Goal: Information Seeking & Learning: Learn about a topic

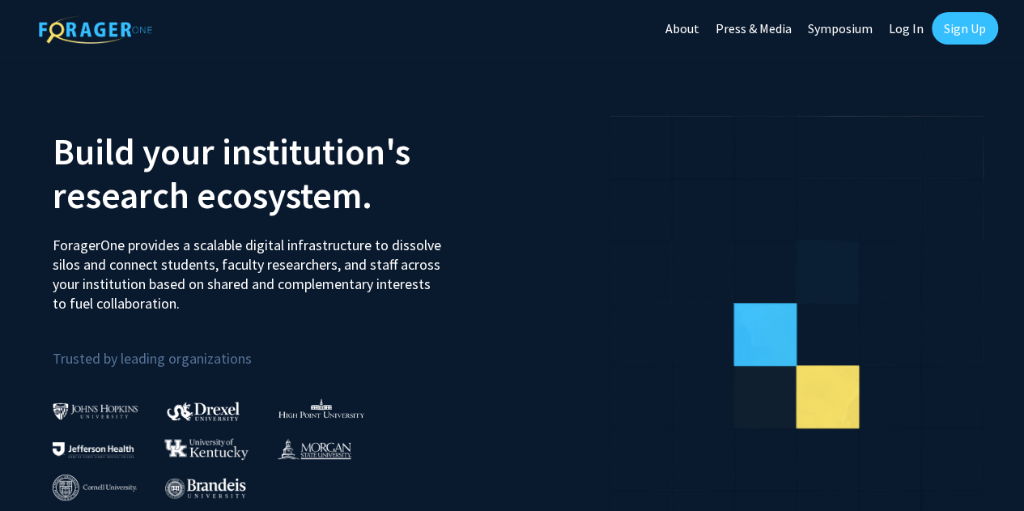
click at [913, 28] on link "Log In" at bounding box center [906, 28] width 51 height 57
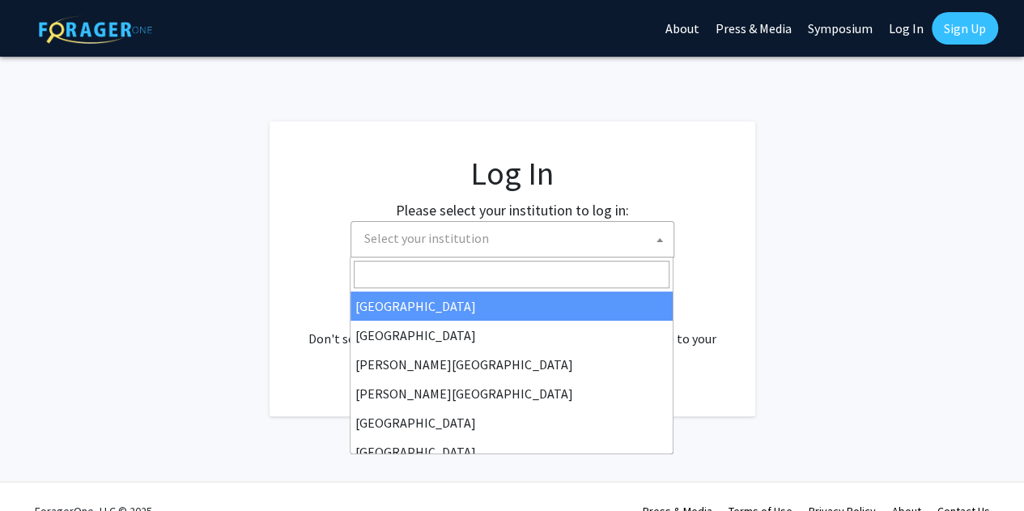
click at [448, 236] on span "Select your institution" at bounding box center [426, 238] width 125 height 16
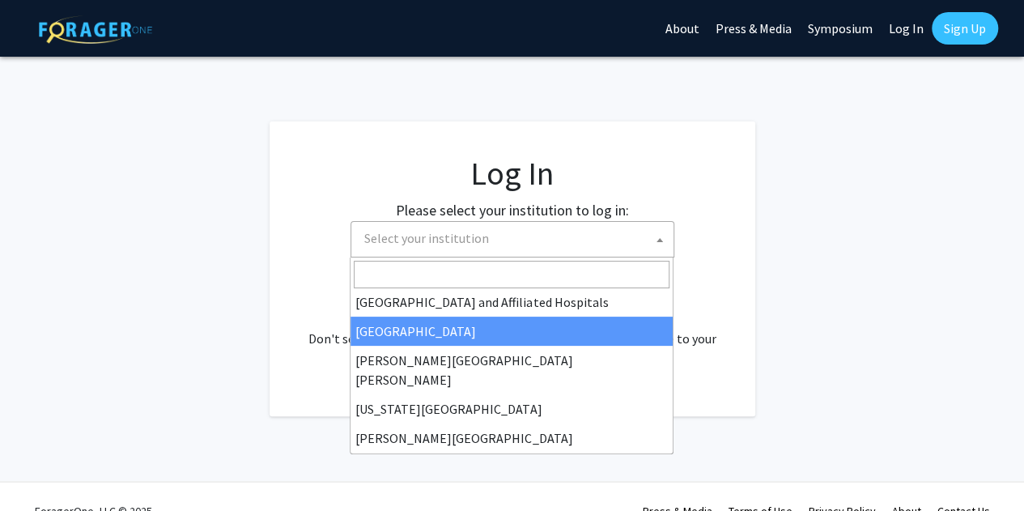
scroll to position [567, 0]
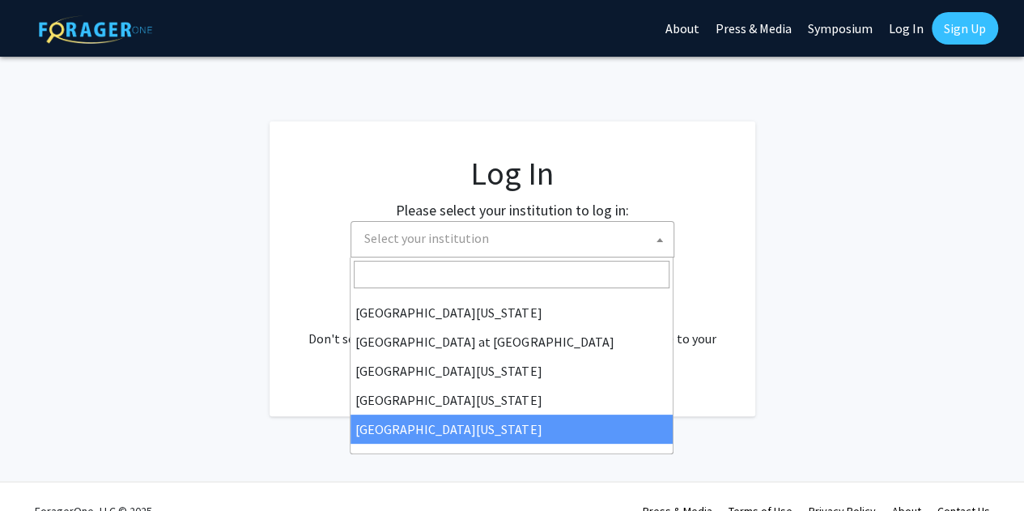
select select "33"
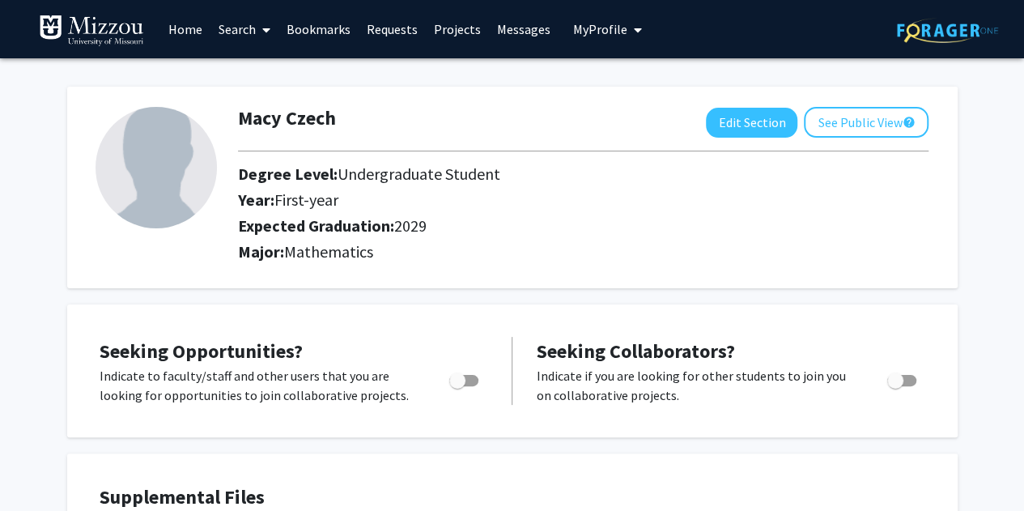
click at [236, 29] on link "Search" at bounding box center [244, 29] width 68 height 57
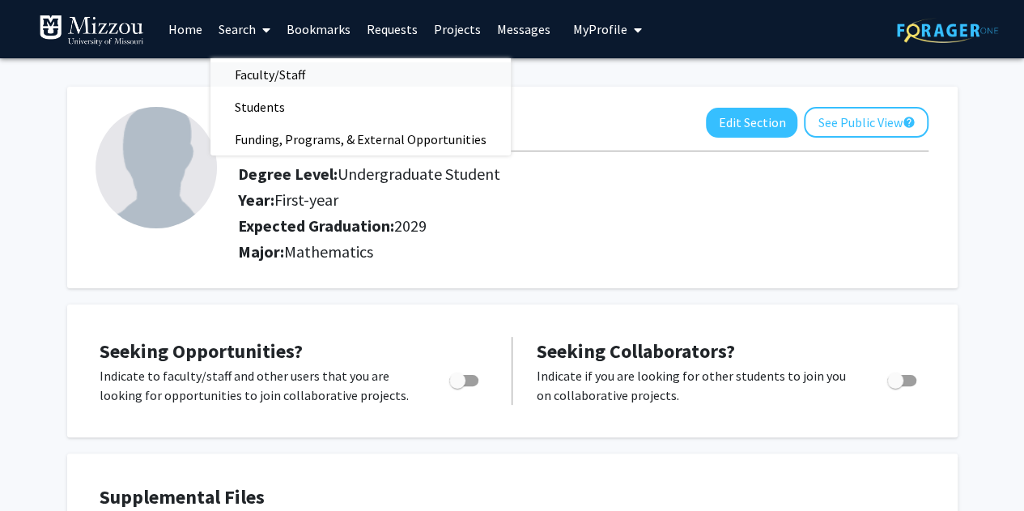
click at [261, 62] on span "Faculty/Staff" at bounding box center [269, 74] width 119 height 32
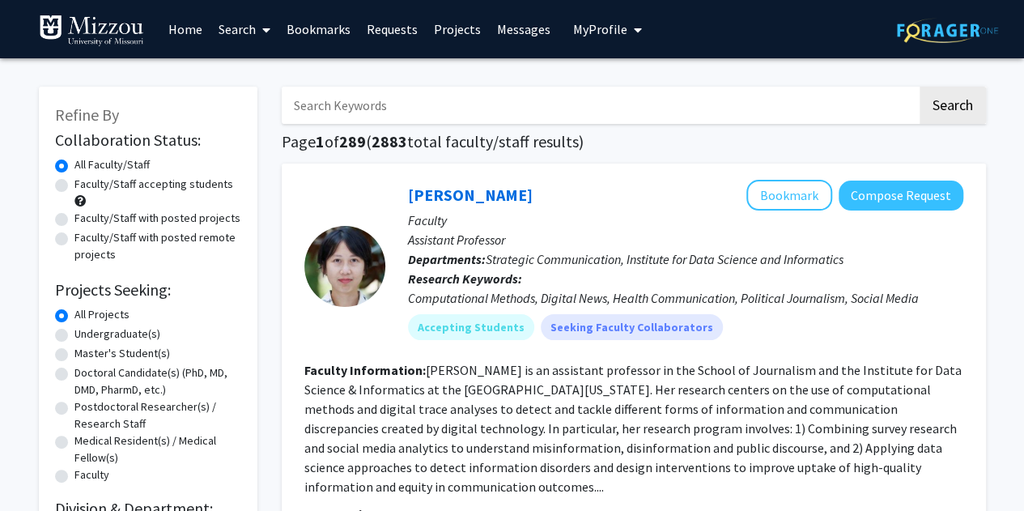
click at [113, 185] on label "Faculty/Staff accepting students" at bounding box center [153, 184] width 159 height 17
click at [85, 185] on input "Faculty/Staff accepting students" at bounding box center [79, 181] width 11 height 11
radio input "true"
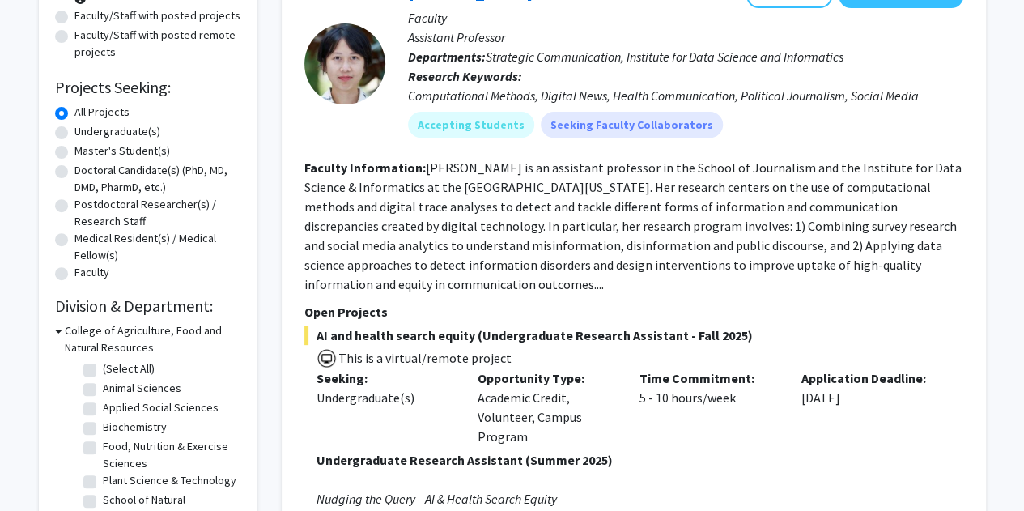
scroll to position [203, 0]
click at [74, 134] on label "Undergraduate(s)" at bounding box center [117, 130] width 86 height 17
click at [74, 133] on input "Undergraduate(s)" at bounding box center [79, 127] width 11 height 11
radio input "true"
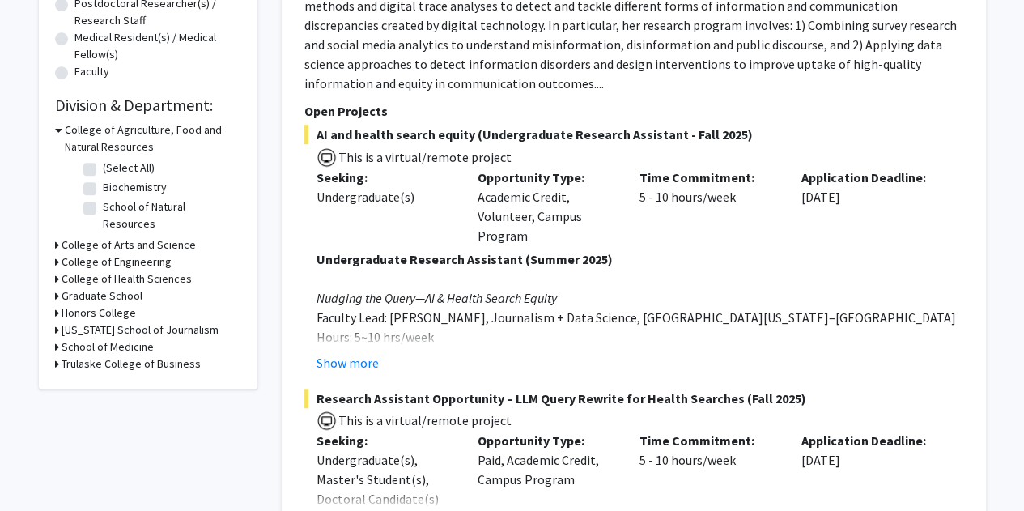
scroll to position [406, 0]
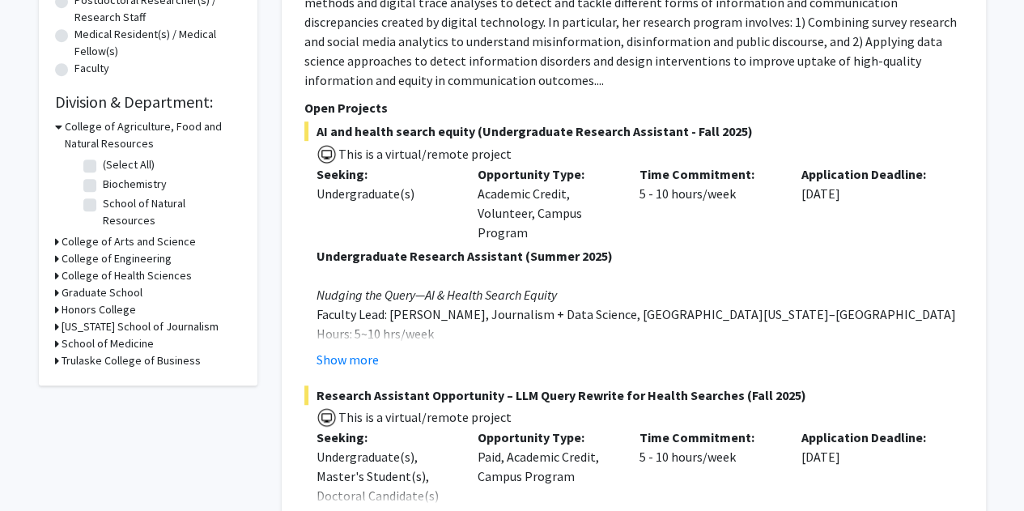
click at [172, 284] on div "Graduate School" at bounding box center [148, 292] width 186 height 17
click at [55, 233] on icon at bounding box center [57, 241] width 4 height 17
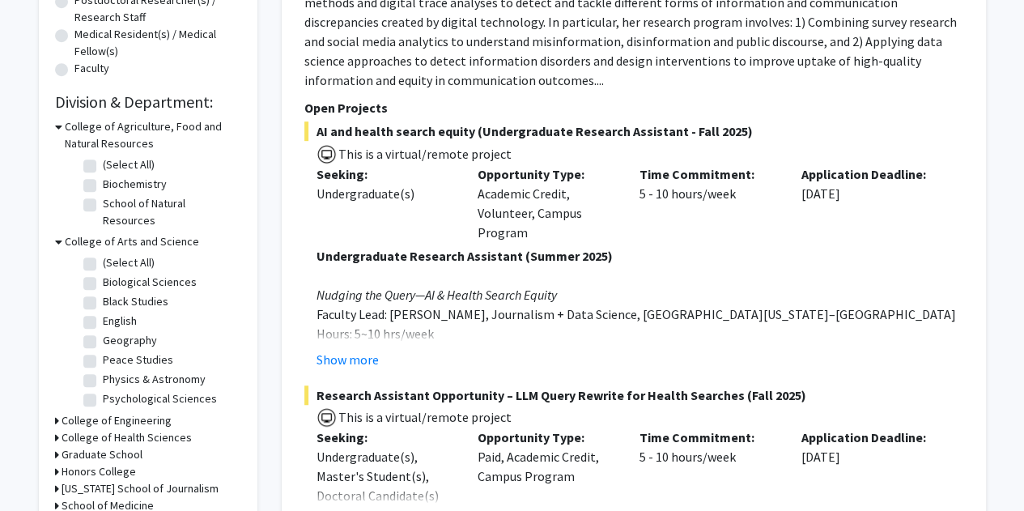
click at [103, 371] on label "Physics & Astronomy" at bounding box center [154, 379] width 103 height 17
click at [103, 371] on input "Physics & Astronomy" at bounding box center [108, 376] width 11 height 11
checkbox input "true"
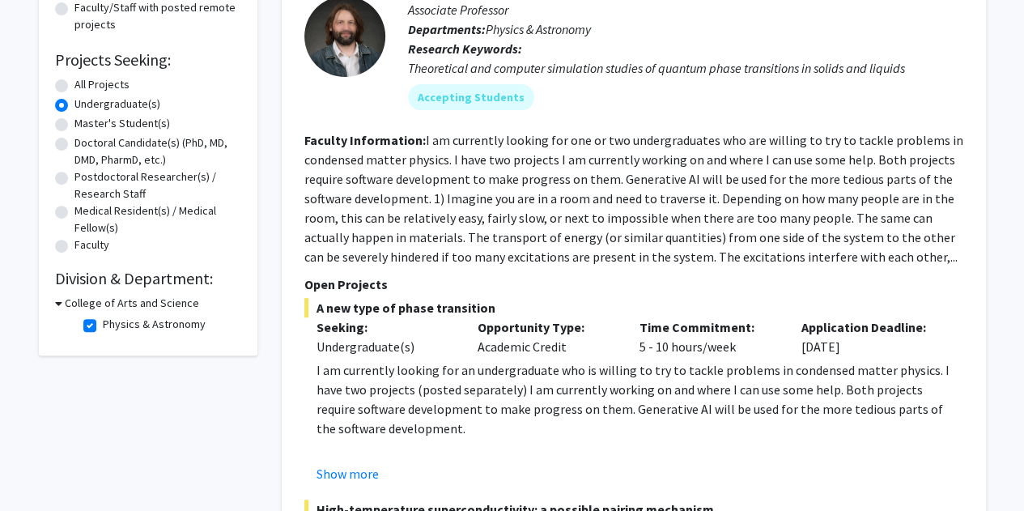
scroll to position [257, 0]
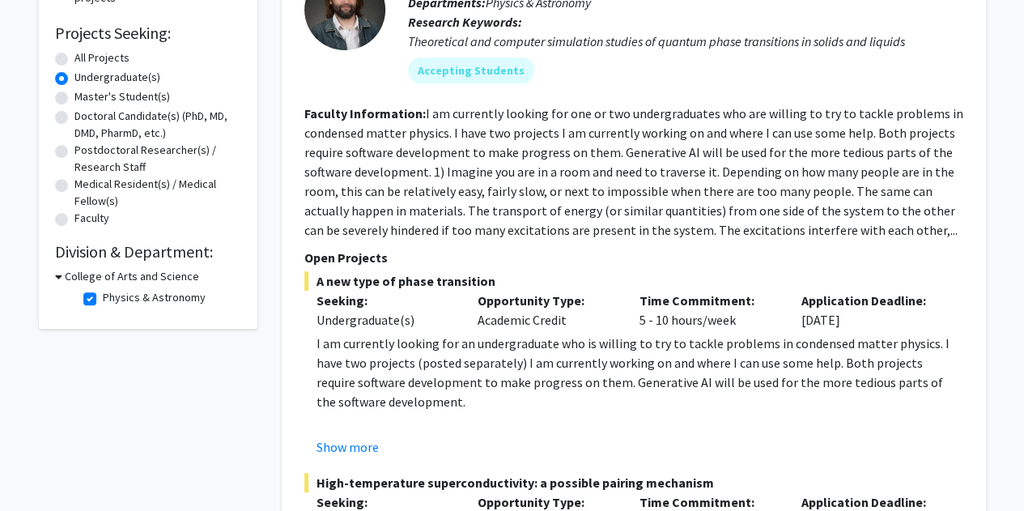
click at [103, 300] on label "Physics & Astronomy" at bounding box center [154, 297] width 103 height 17
click at [103, 300] on input "Physics & Astronomy" at bounding box center [108, 294] width 11 height 11
checkbox input "false"
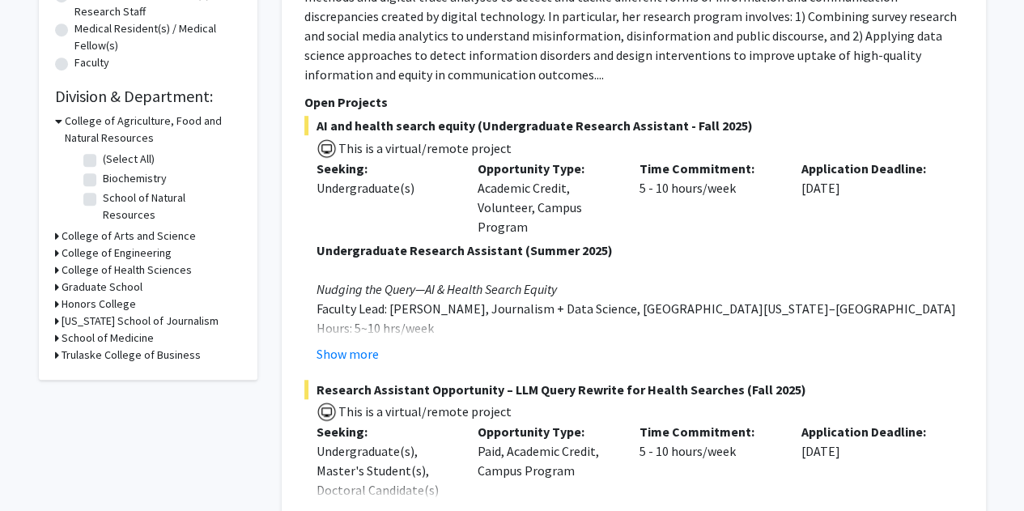
scroll to position [413, 0]
click at [55, 227] on icon at bounding box center [57, 235] width 4 height 17
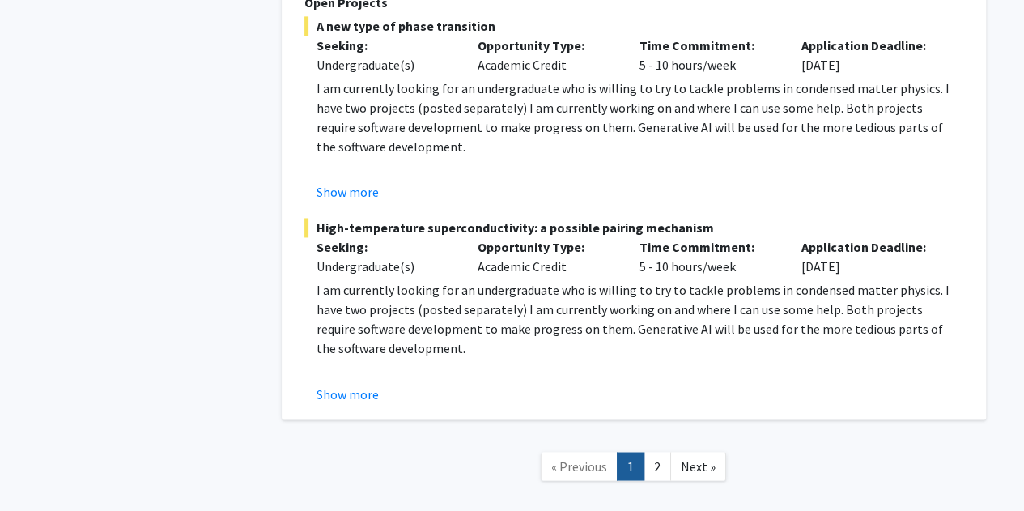
scroll to position [7319, 0]
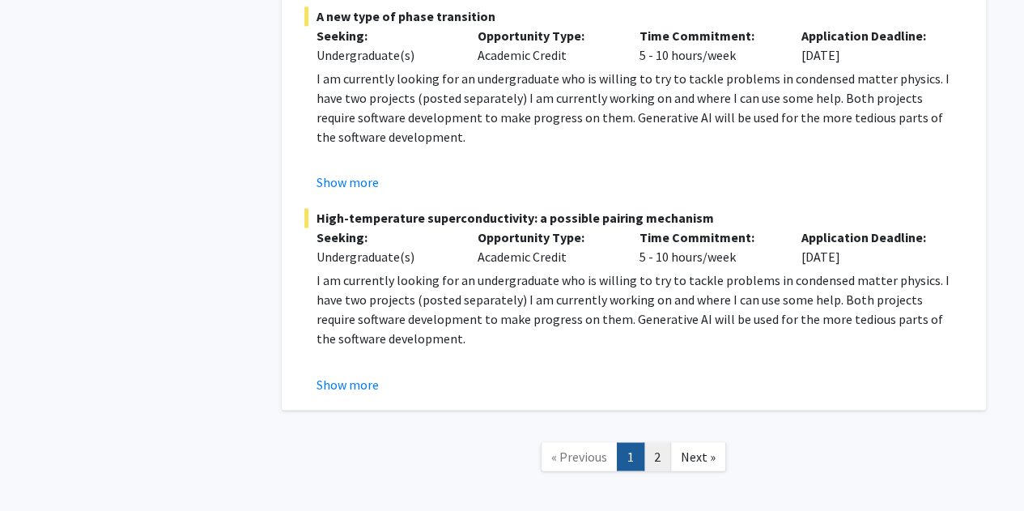
click at [651, 442] on link "2" at bounding box center [658, 456] width 28 height 28
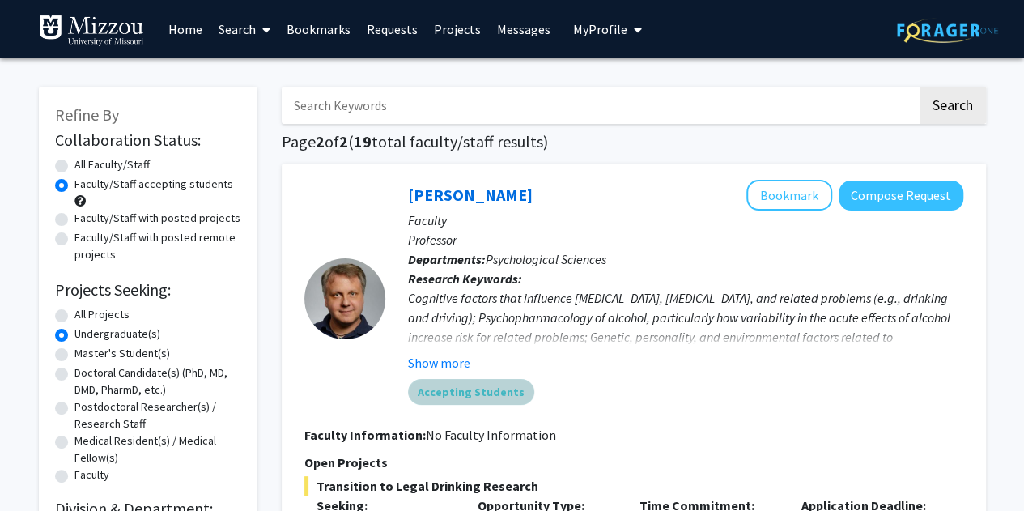
click at [651, 389] on div "Accepting Students" at bounding box center [686, 392] width 562 height 32
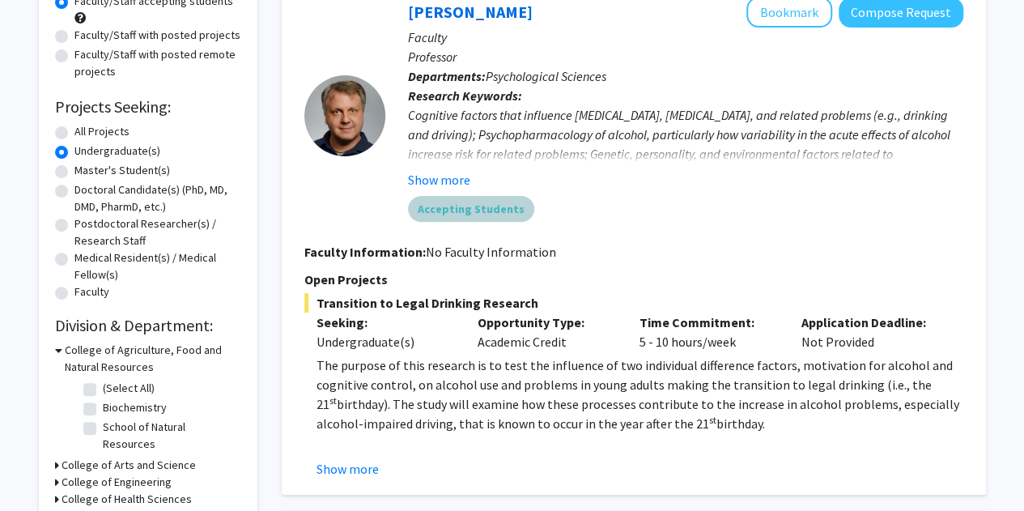
scroll to position [185, 0]
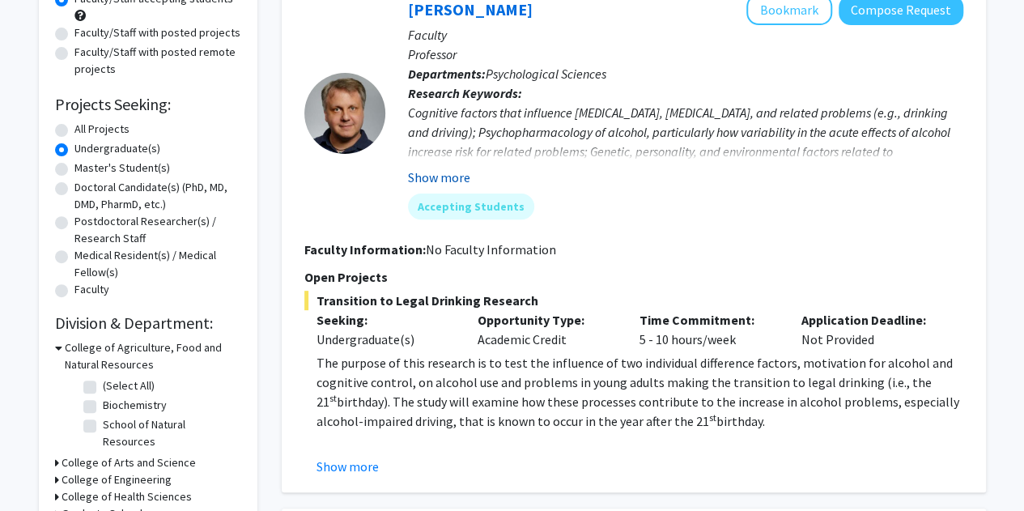
click at [458, 168] on button "Show more" at bounding box center [439, 177] width 62 height 19
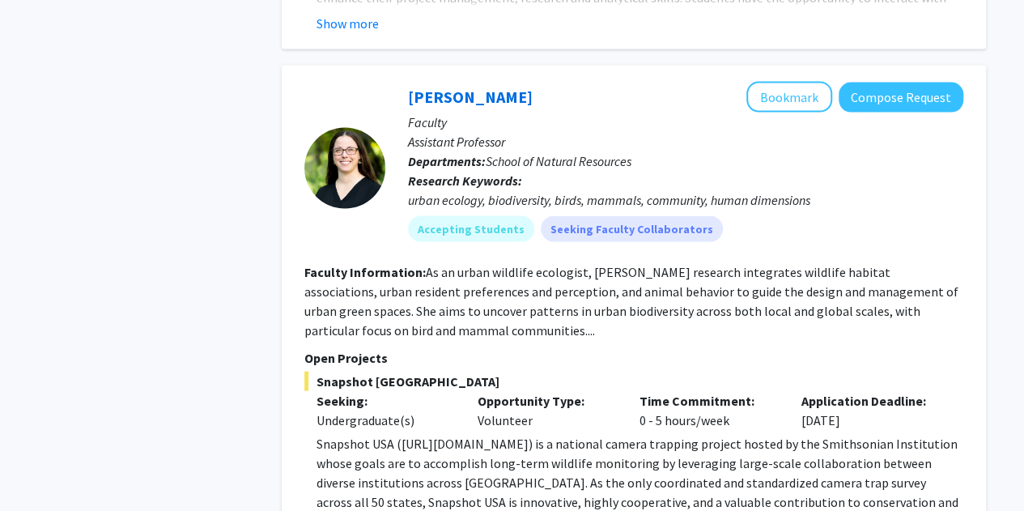
scroll to position [4634, 0]
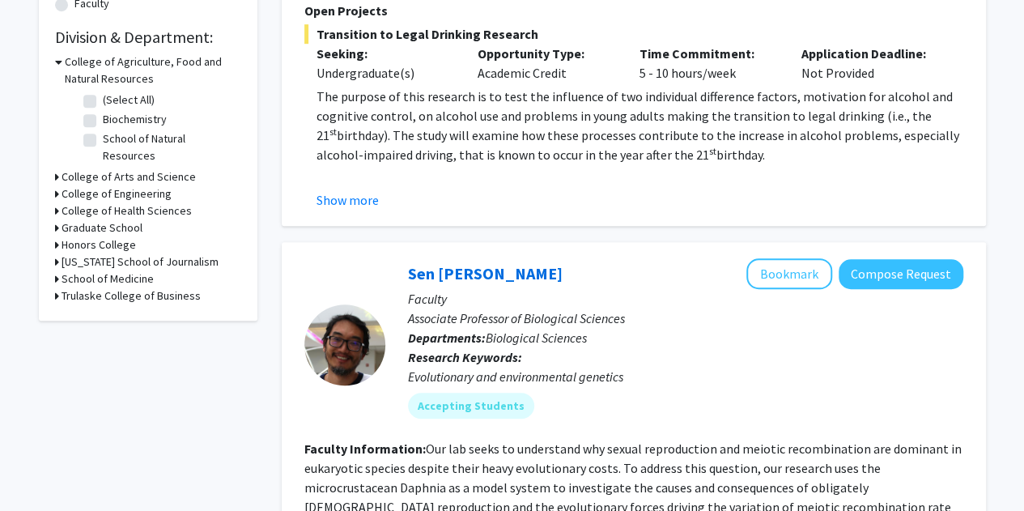
scroll to position [0, 0]
